Goal: Information Seeking & Learning: Learn about a topic

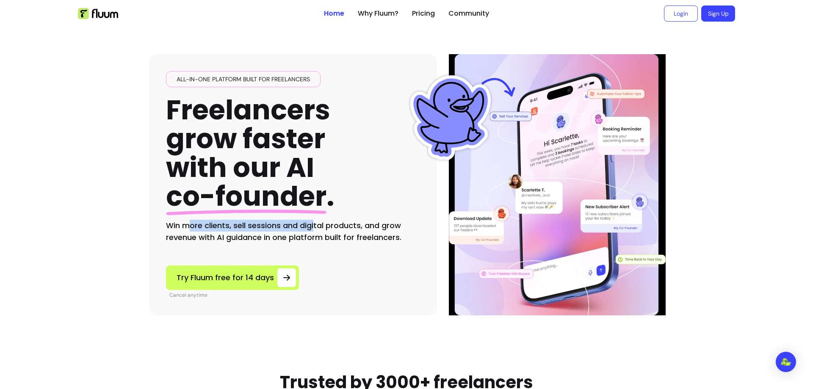
drag, startPoint x: 185, startPoint y: 228, endPoint x: 313, endPoint y: 229, distance: 127.9
click at [313, 229] on h2 "Win more clients, sell sessions and digital products, and grow revenue with AI …" at bounding box center [293, 232] width 254 height 24
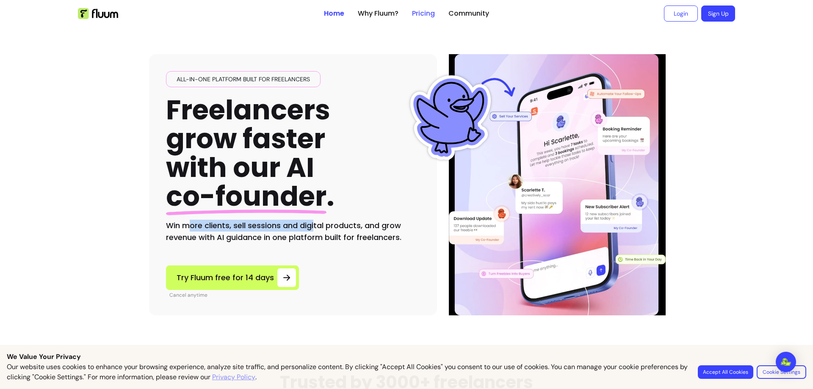
click at [417, 11] on link "Pricing" at bounding box center [423, 13] width 23 height 10
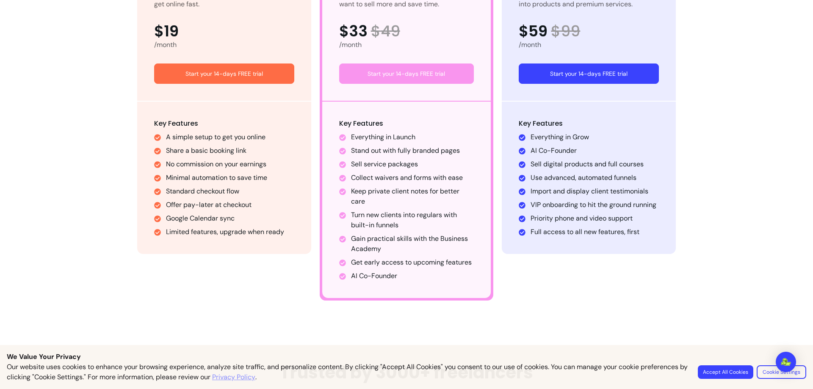
scroll to position [550, 0]
drag, startPoint x: 358, startPoint y: 166, endPoint x: 411, endPoint y: 164, distance: 53.0
click at [411, 164] on li "Sell service packages" at bounding box center [412, 164] width 123 height 10
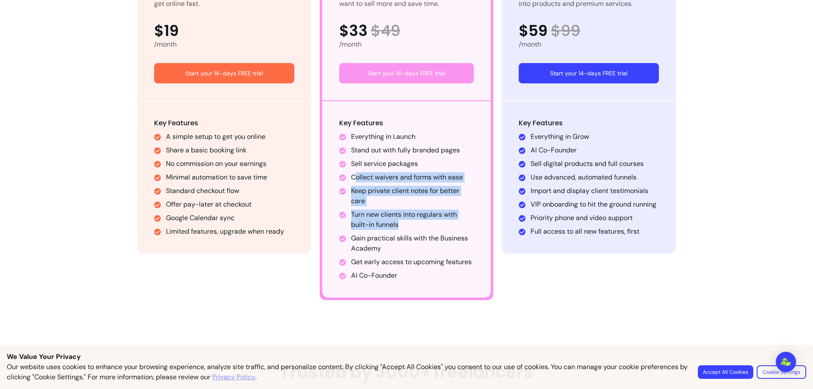
drag, startPoint x: 353, startPoint y: 179, endPoint x: 434, endPoint y: 222, distance: 92.6
click at [434, 222] on ul "Everything in Launch Stand out with fully branded pages Sell service packages C…" at bounding box center [406, 206] width 135 height 149
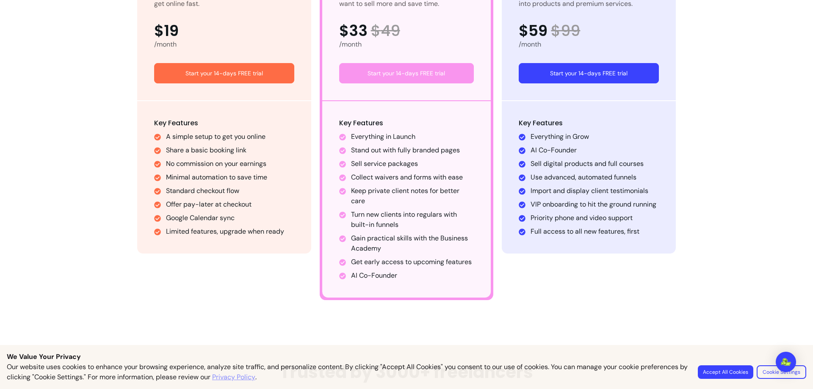
click at [379, 157] on ul "Everything in Launch Stand out with fully branded pages Sell service packages C…" at bounding box center [406, 206] width 135 height 149
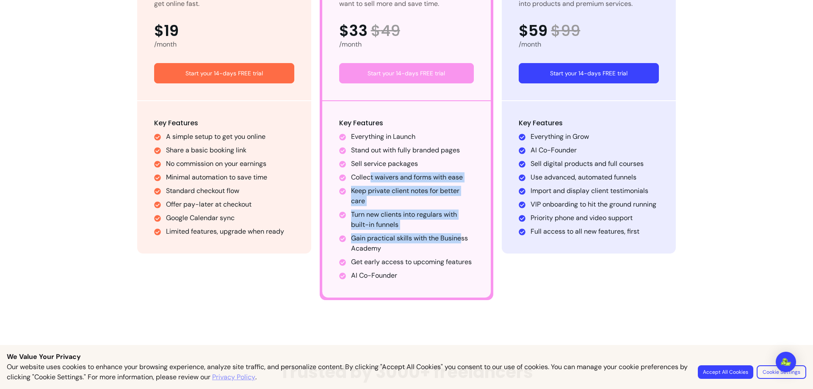
drag, startPoint x: 366, startPoint y: 175, endPoint x: 398, endPoint y: 161, distance: 35.5
click at [431, 207] on ul "Everything in Launch Stand out with fully branded pages Sell service packages C…" at bounding box center [406, 206] width 135 height 149
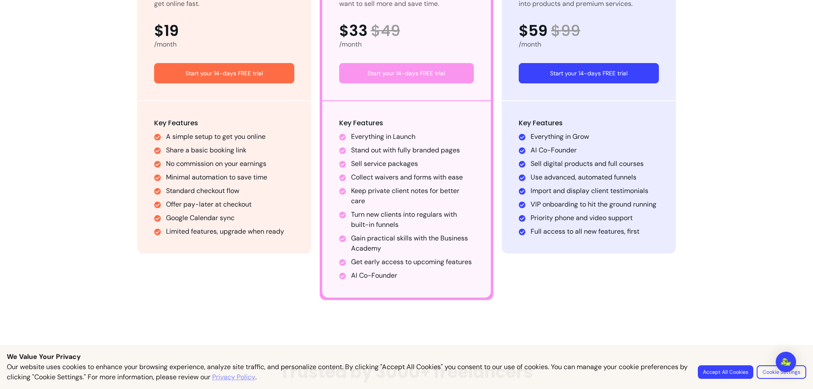
click at [396, 155] on ul "Everything in Launch Stand out with fully branded pages Sell service packages C…" at bounding box center [406, 206] width 135 height 149
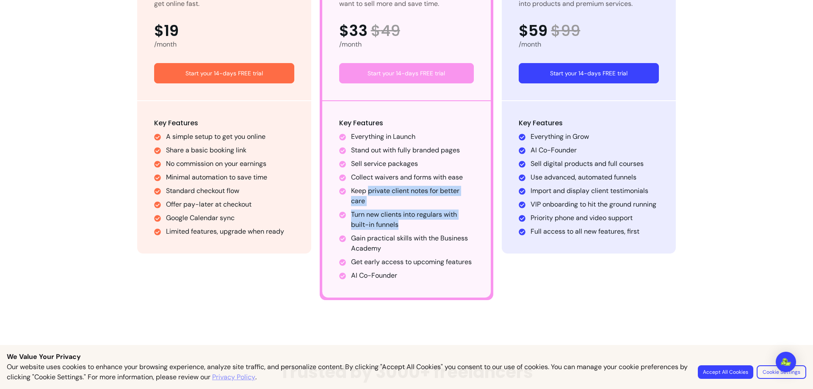
drag, startPoint x: 366, startPoint y: 192, endPoint x: 442, endPoint y: 223, distance: 82.2
click at [442, 223] on ul "Everything in Launch Stand out with fully branded pages Sell service packages C…" at bounding box center [406, 206] width 135 height 149
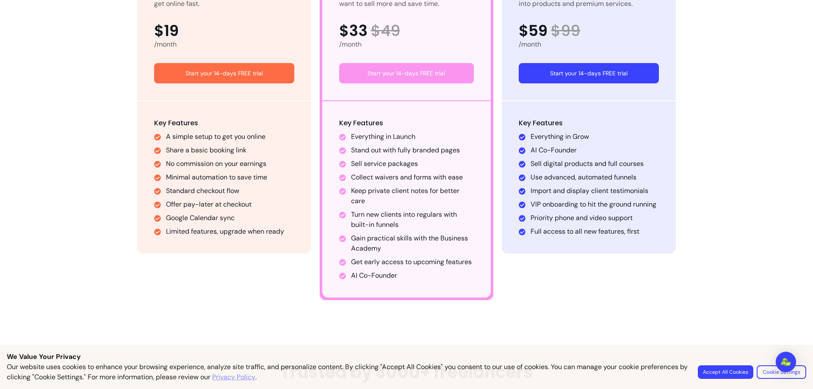
click at [398, 242] on li "Gain practical skills with the Business Academy" at bounding box center [412, 243] width 123 height 20
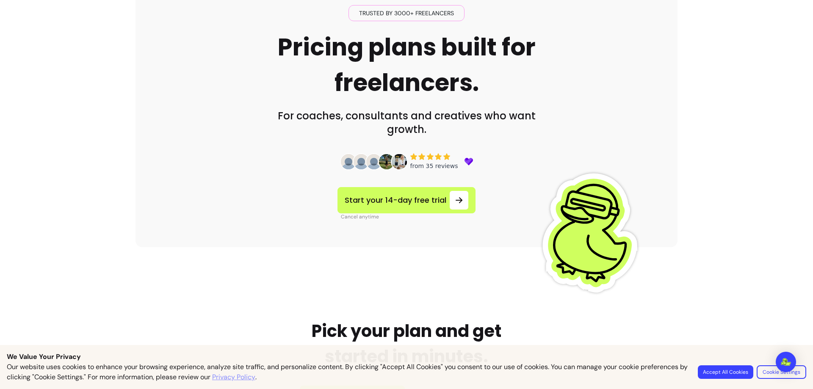
scroll to position [0, 0]
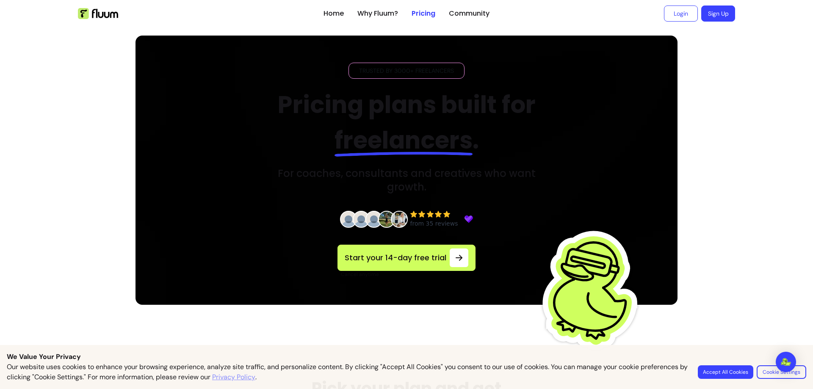
click at [361, 8] on ul "Home Why Fluum? Pricing Community" at bounding box center [406, 13] width 166 height 27
click at [368, 14] on link "Why Fluum?" at bounding box center [377, 13] width 41 height 10
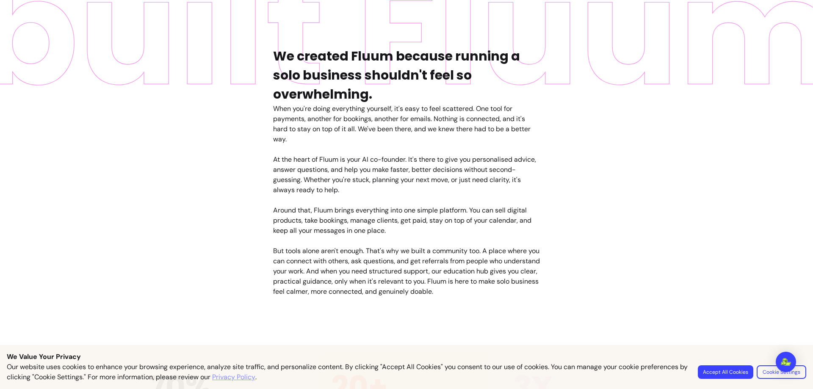
scroll to position [466, 0]
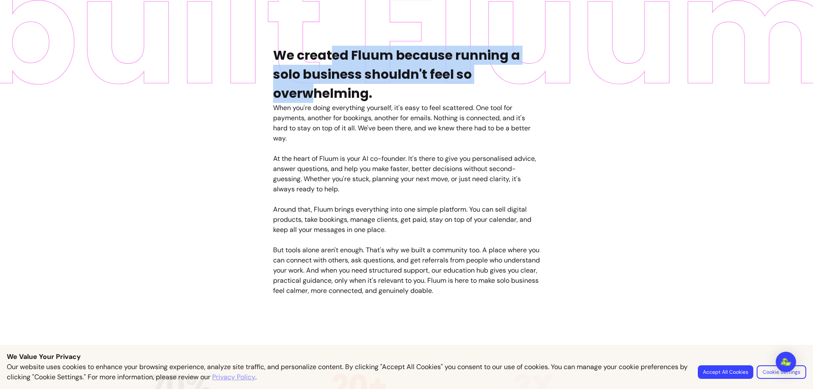
drag, startPoint x: 330, startPoint y: 53, endPoint x: 310, endPoint y: 95, distance: 46.2
click at [309, 95] on h4 "We created Fluum because running a solo business shouldn't feel so overwhelming." at bounding box center [406, 74] width 267 height 57
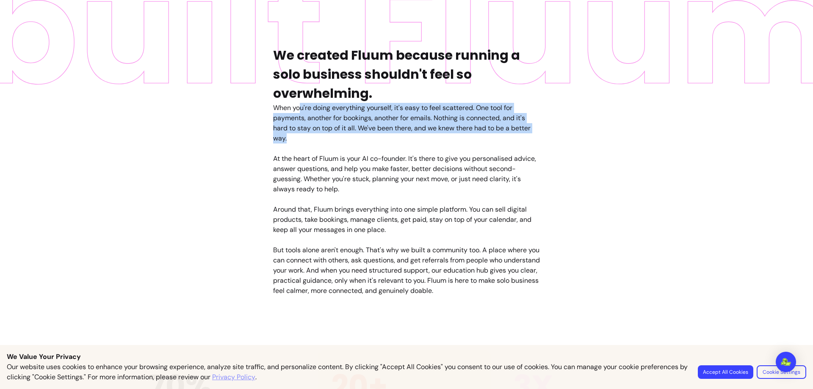
drag, startPoint x: 298, startPoint y: 111, endPoint x: 345, endPoint y: 134, distance: 52.1
click at [345, 134] on div "When you're doing everything yourself, it's easy to feel scattered. One tool fo…" at bounding box center [406, 199] width 267 height 193
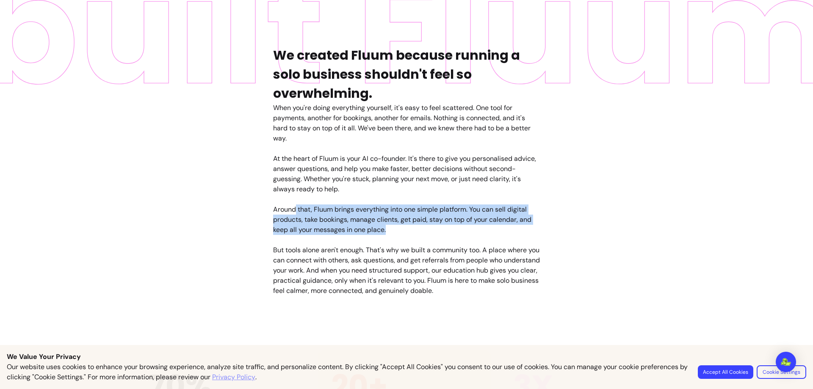
drag, startPoint x: 294, startPoint y: 210, endPoint x: 406, endPoint y: 233, distance: 113.8
click at [406, 233] on div "When you're doing everything yourself, it's easy to feel scattered. One tool fo…" at bounding box center [406, 199] width 267 height 193
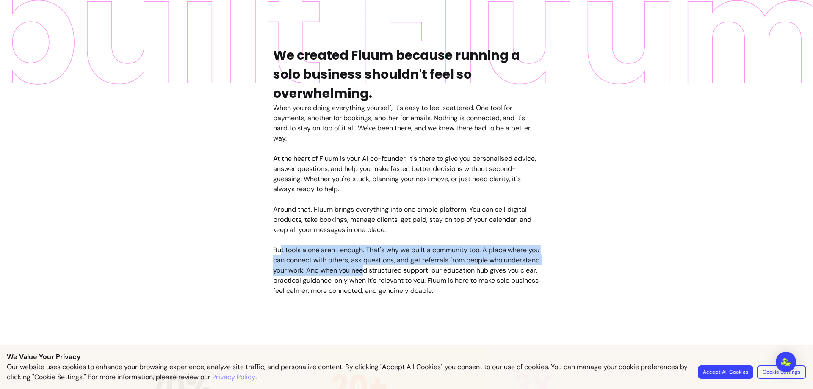
drag, startPoint x: 276, startPoint y: 251, endPoint x: 403, endPoint y: 266, distance: 128.0
click at [403, 266] on div "When you're doing everything yourself, it's easy to feel scattered. One tool fo…" at bounding box center [406, 199] width 267 height 193
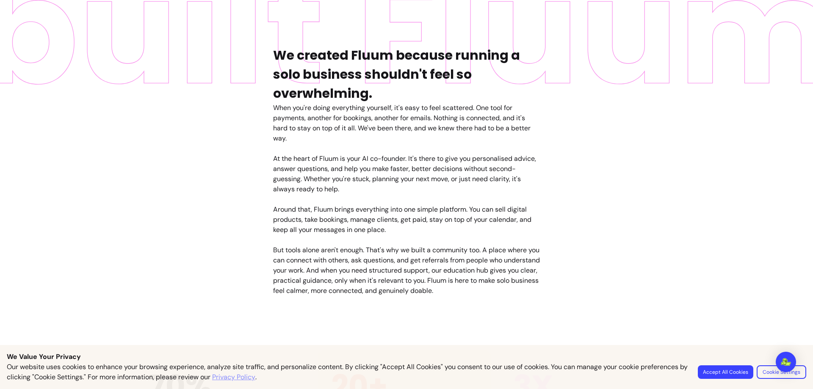
click at [425, 269] on div "When you're doing everything yourself, it's easy to feel scattered. One tool fo…" at bounding box center [406, 199] width 267 height 193
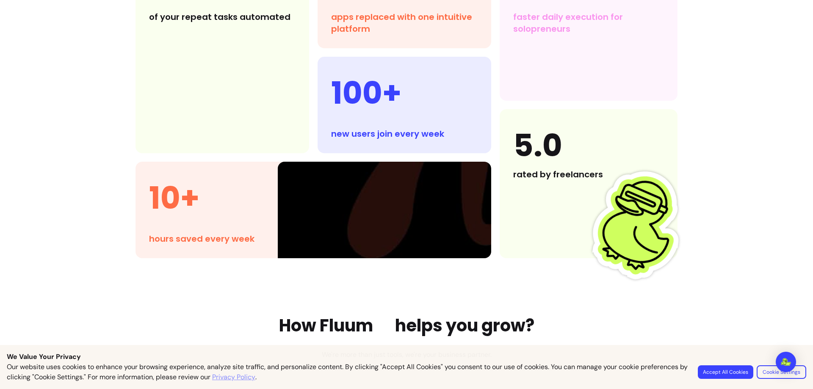
scroll to position [762, 0]
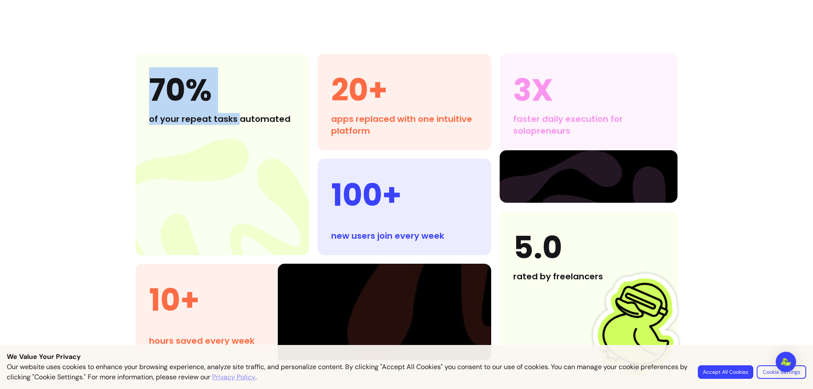
drag, startPoint x: 154, startPoint y: 94, endPoint x: 259, endPoint y: 126, distance: 110.2
click at [233, 129] on div "70% of your repeat tasks automated" at bounding box center [222, 96] width 174 height 85
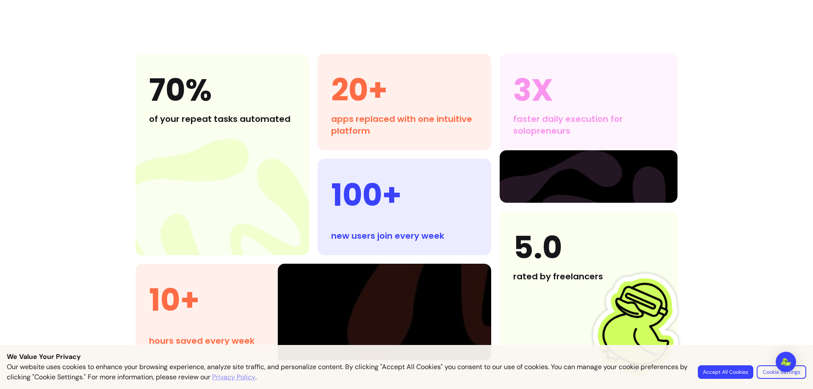
click at [669, 94] on div "3X faster daily execution for solopreneurs" at bounding box center [589, 102] width 178 height 97
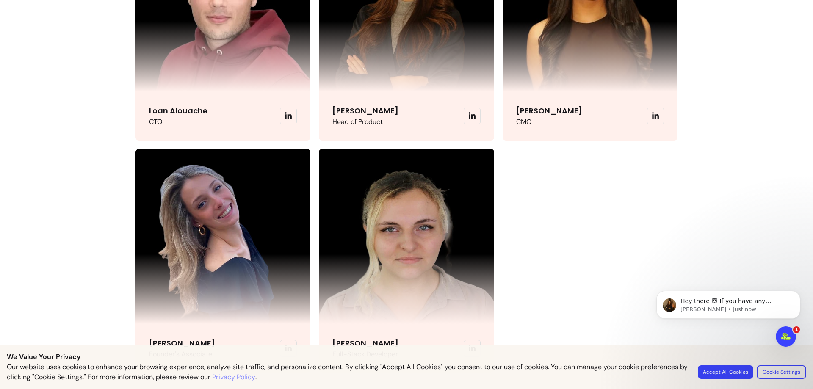
scroll to position [2075, 0]
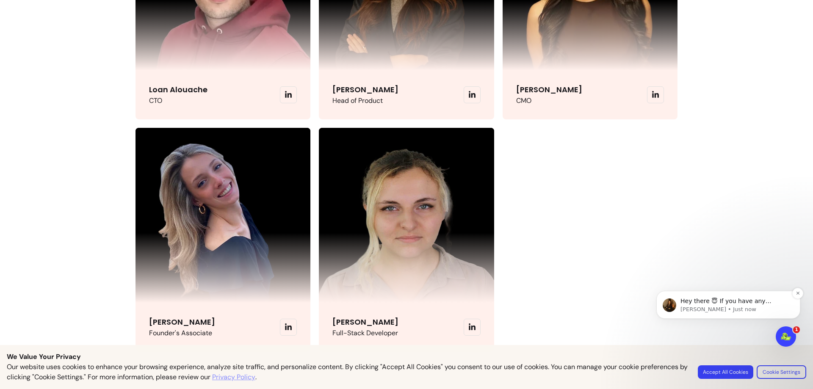
click at [746, 311] on p "[PERSON_NAME] • Just now" at bounding box center [734, 310] width 109 height 8
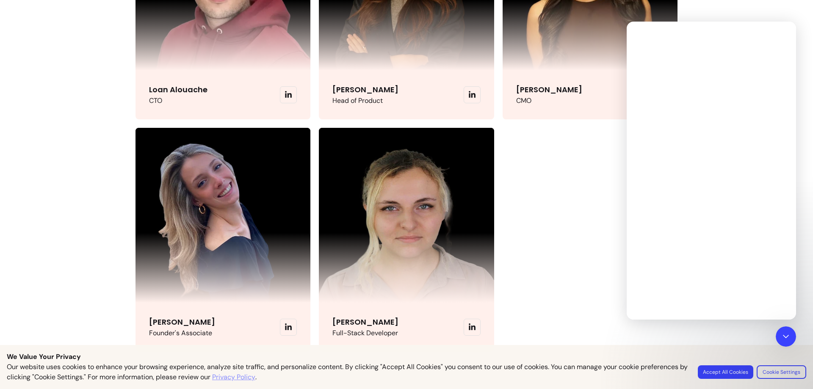
scroll to position [0, 0]
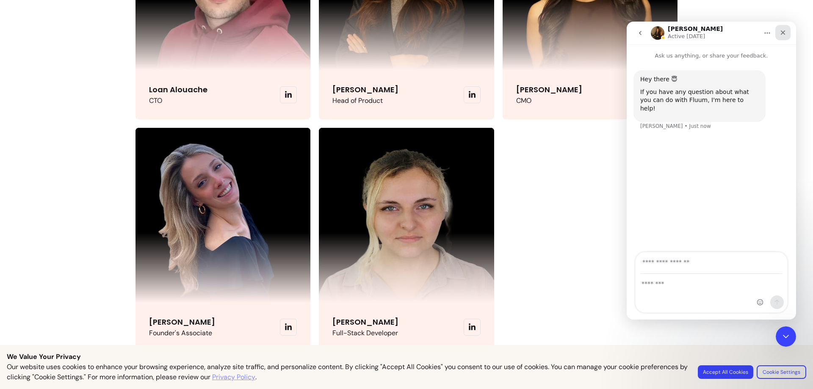
click at [782, 35] on icon "Close" at bounding box center [782, 32] width 7 height 7
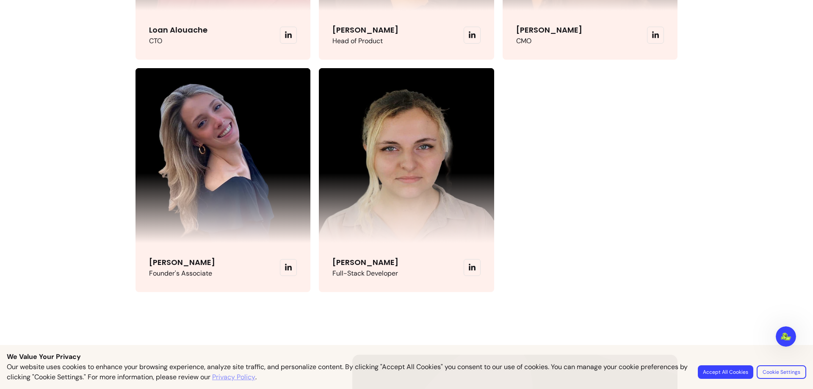
scroll to position [2202, 0]
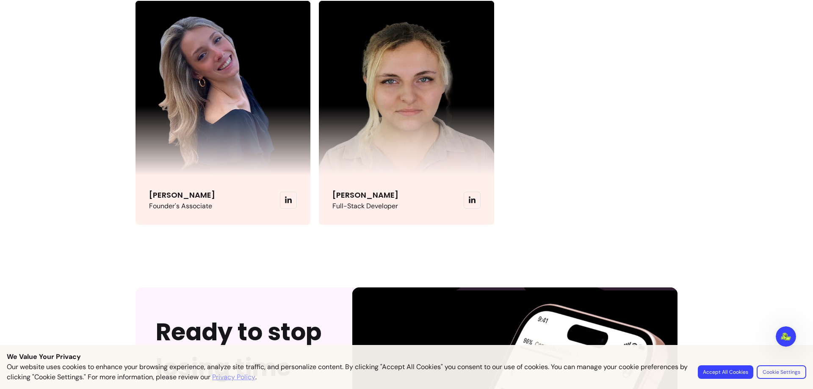
click at [285, 203] on icon at bounding box center [289, 200] width 8 height 8
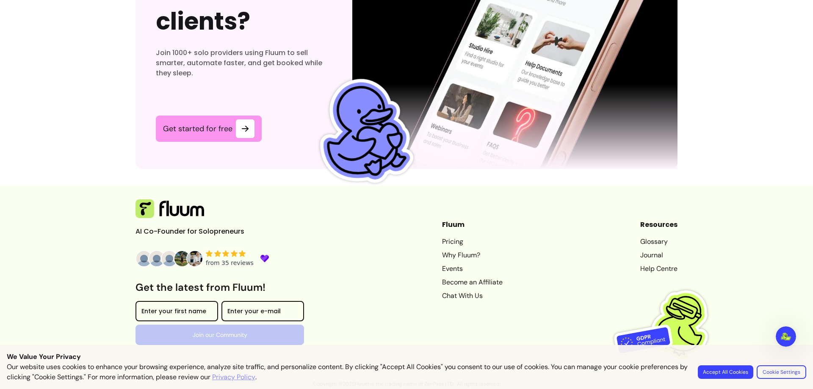
scroll to position [0, 0]
